Goal: Information Seeking & Learning: Compare options

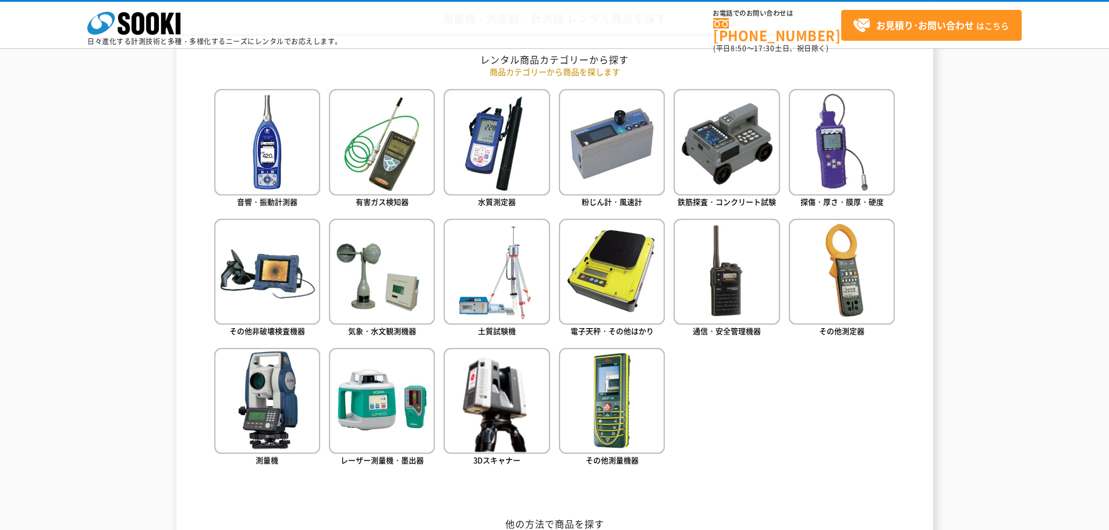
scroll to position [524, 0]
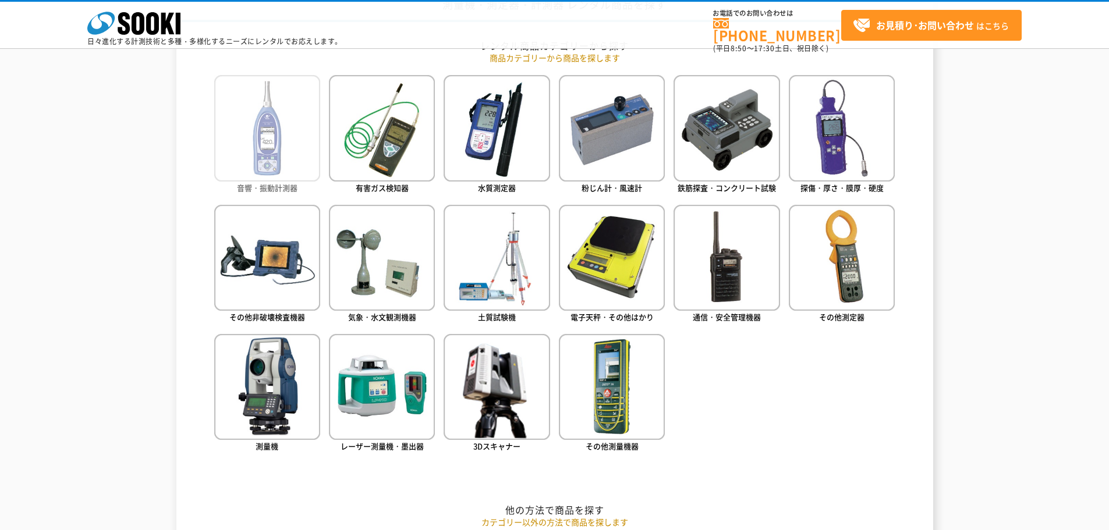
click at [286, 145] on img at bounding box center [267, 128] width 106 height 106
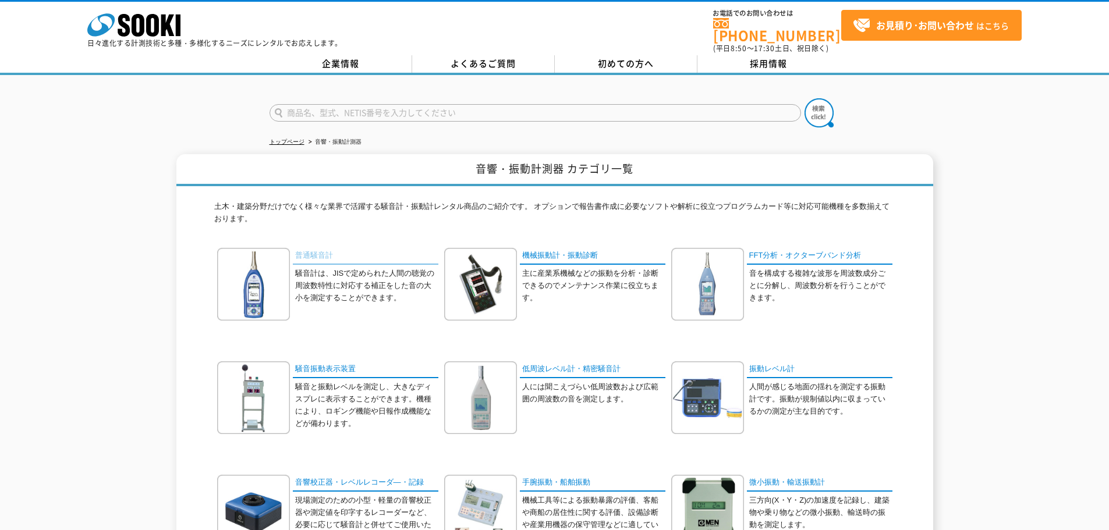
click at [339, 248] on link "普通騒音計" at bounding box center [365, 256] width 145 height 17
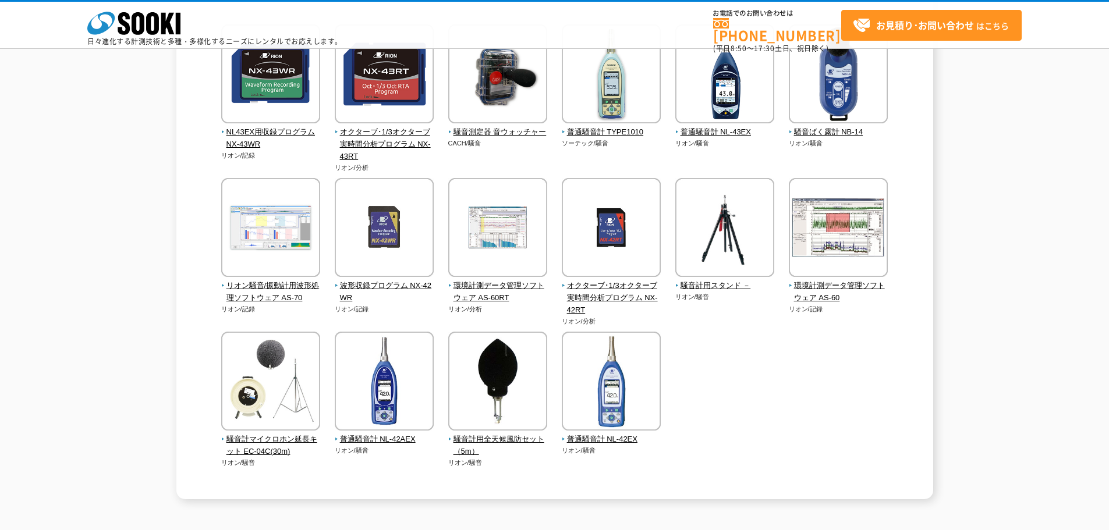
scroll to position [175, 0]
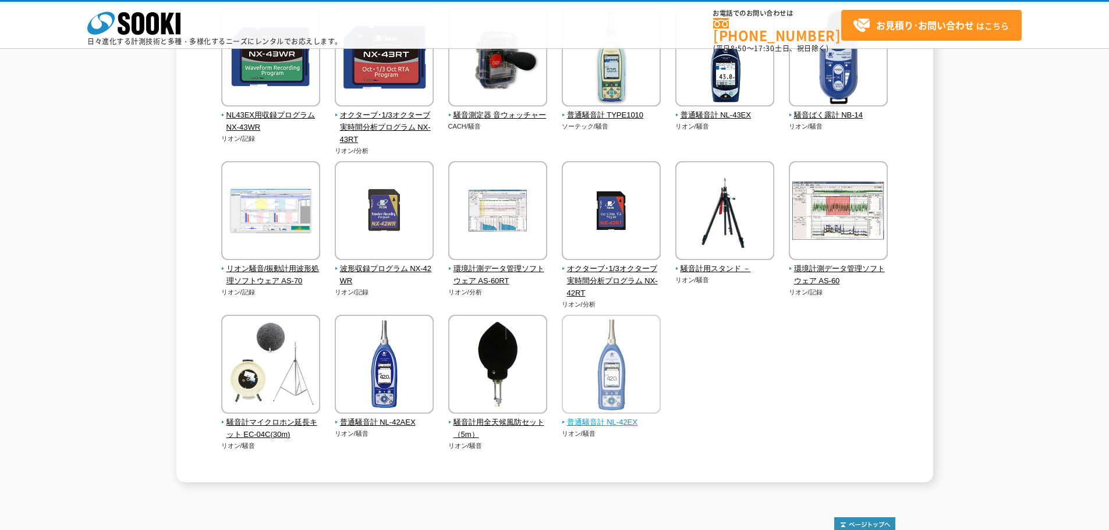
click at [639, 421] on span "普通騒音計 NL-42EX" at bounding box center [612, 423] width 100 height 12
click at [383, 421] on span "普通騒音計 NL-42AEX" at bounding box center [385, 423] width 100 height 12
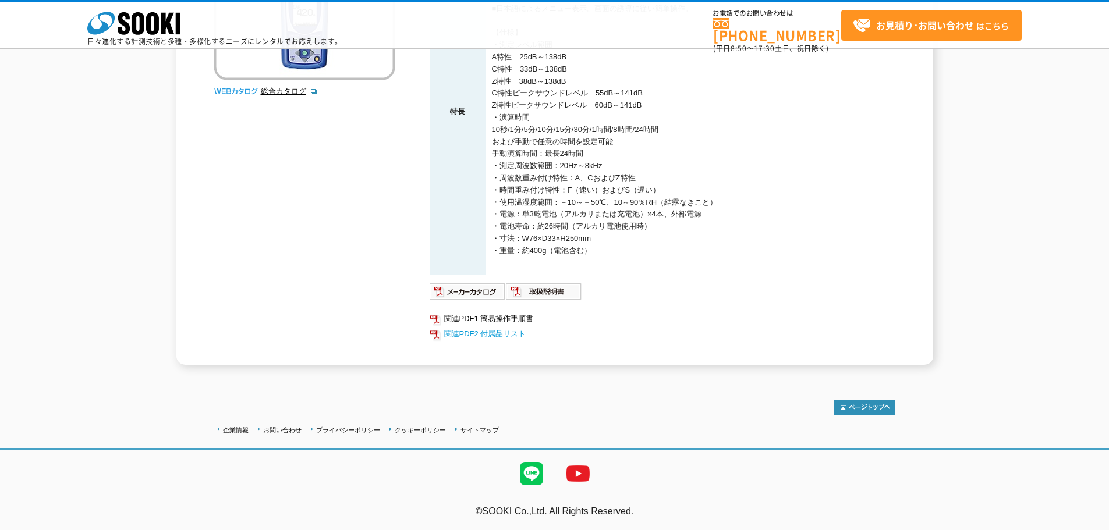
scroll to position [101, 0]
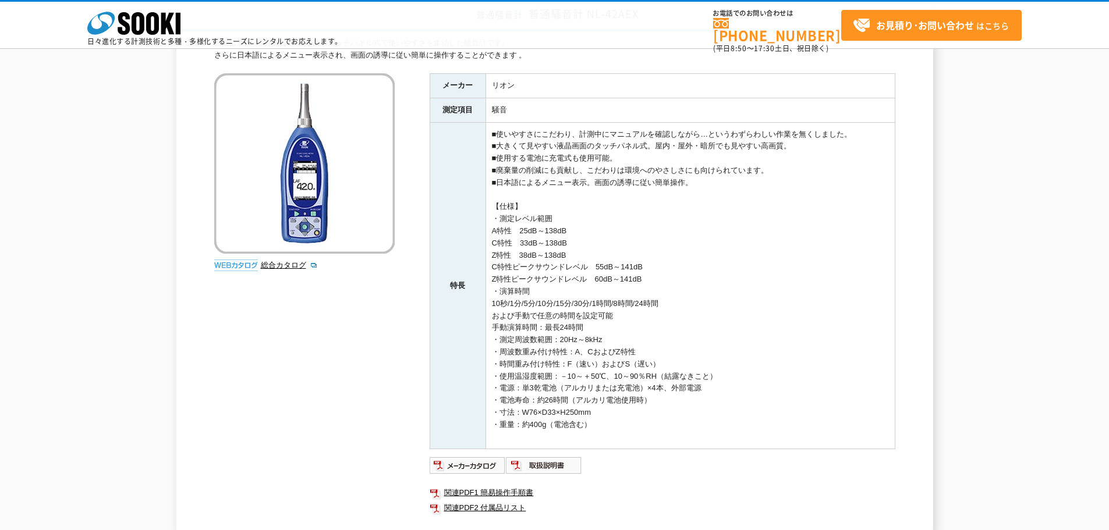
click at [294, 272] on div "総合カタログ" at bounding box center [305, 175] width 183 height 204
click at [294, 261] on link "総合カタログ" at bounding box center [289, 265] width 57 height 9
